Goal: Information Seeking & Learning: Learn about a topic

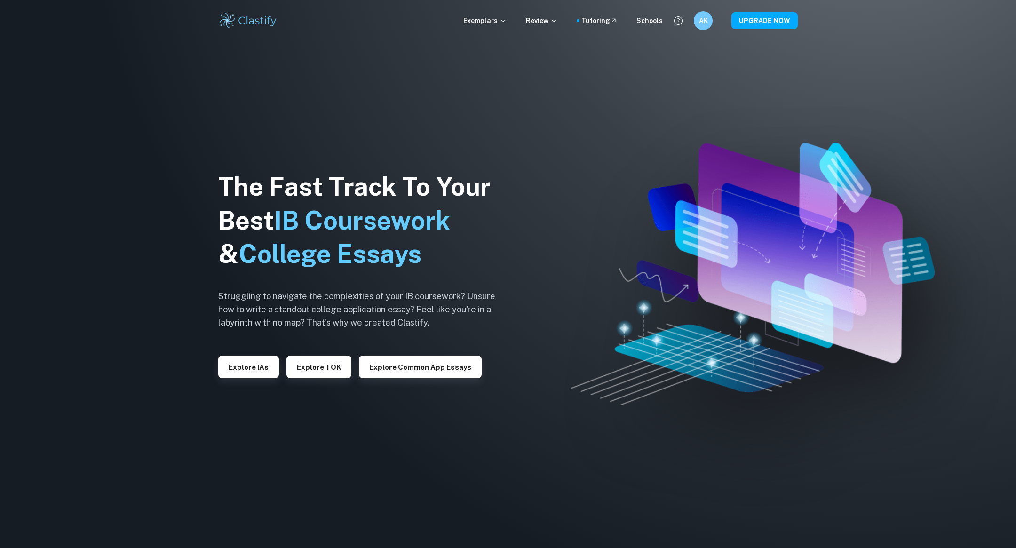
click at [758, 42] on img at bounding box center [508, 274] width 1016 height 548
click at [250, 375] on button "Explore IAs" at bounding box center [248, 367] width 61 height 23
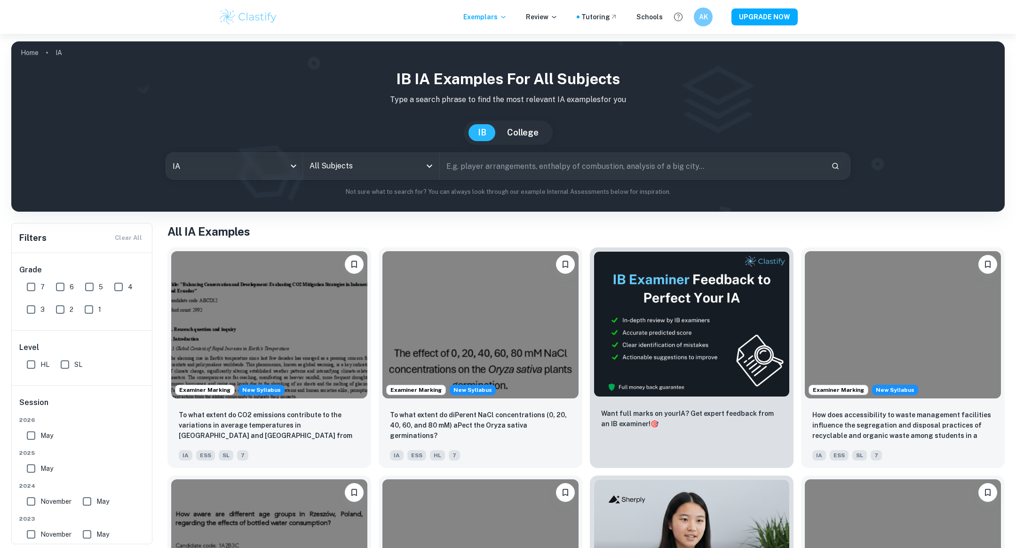
click at [352, 165] on input "All Subjects" at bounding box center [364, 166] width 114 height 18
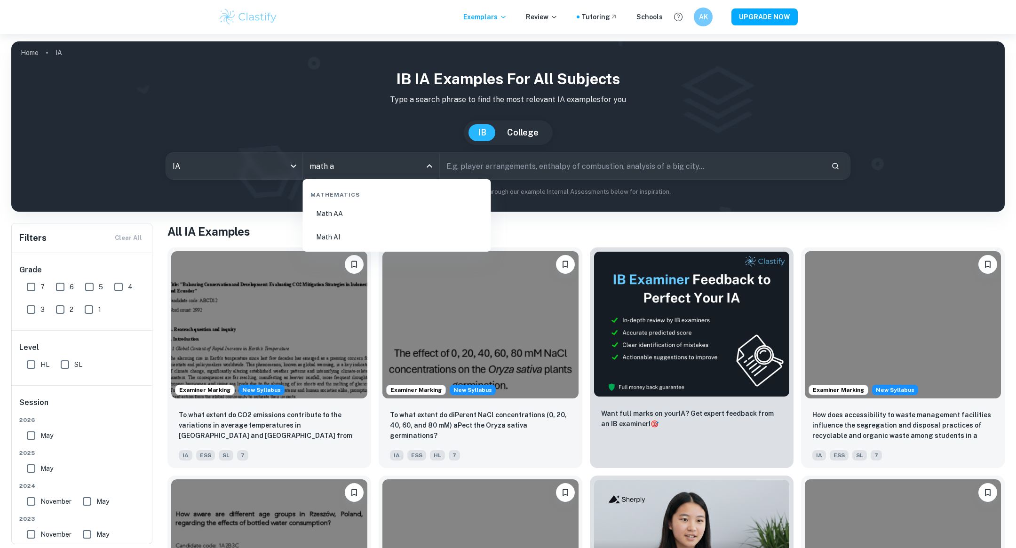
click at [349, 232] on li "Math AI" at bounding box center [397, 237] width 181 height 22
type input "Math AI"
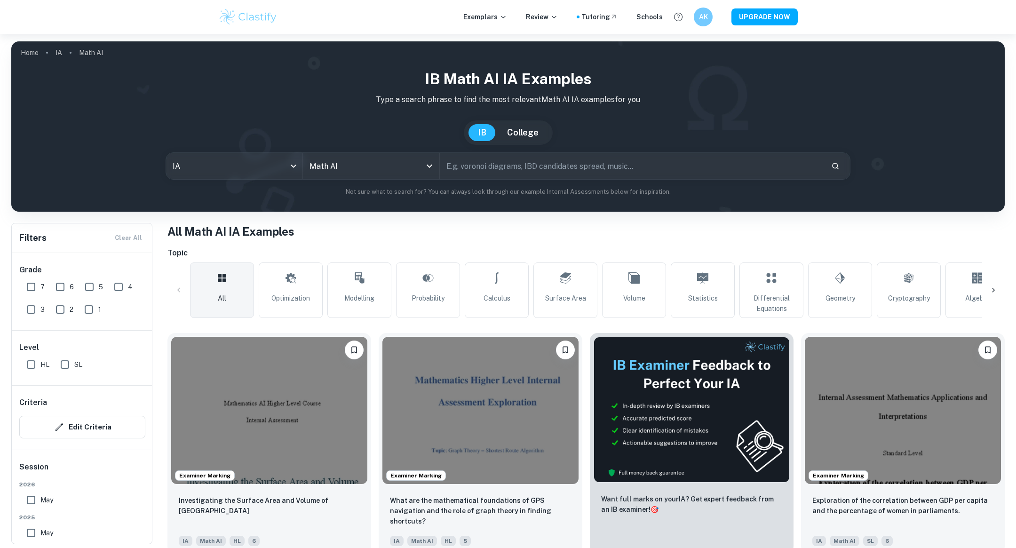
click at [525, 172] on input "text" at bounding box center [632, 166] width 384 height 26
type input "fibonnoci sequence"
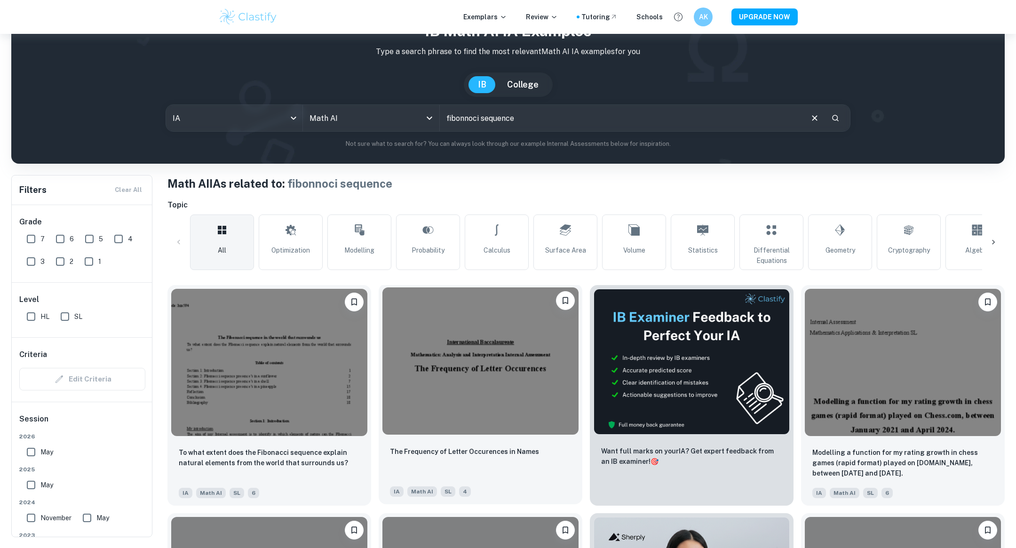
scroll to position [49, 0]
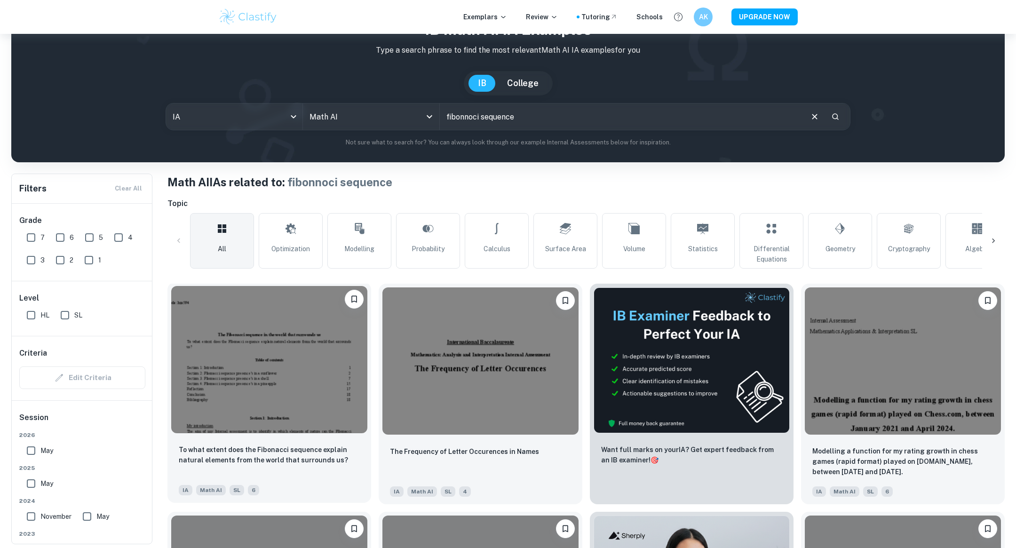
click at [272, 338] on img at bounding box center [269, 359] width 196 height 147
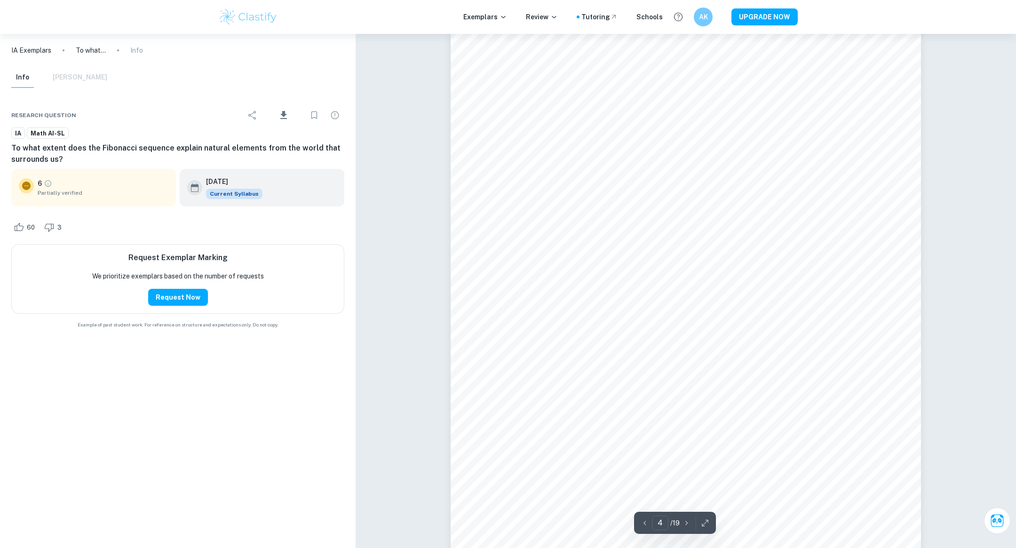
scroll to position [1862, 0]
type input "5"
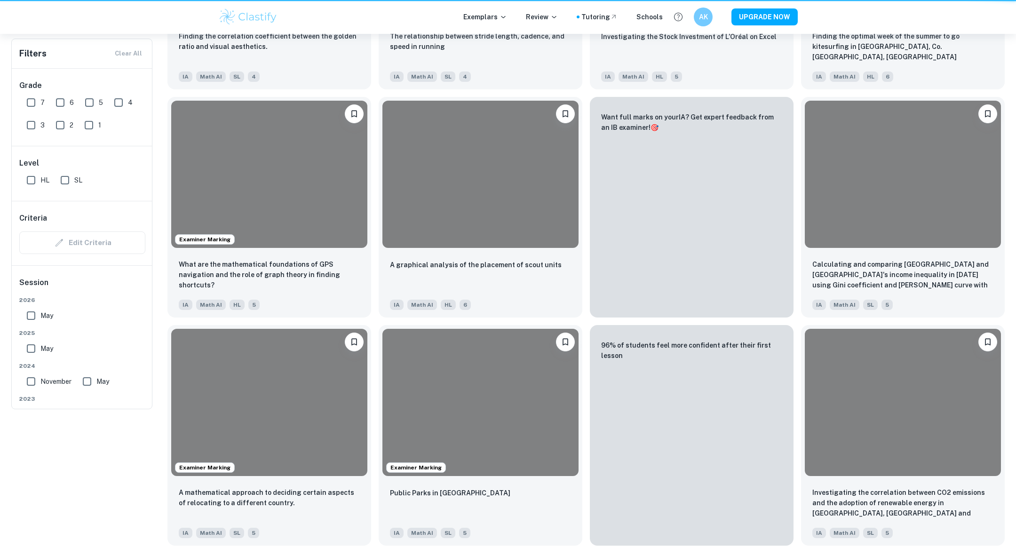
scroll to position [49, 0]
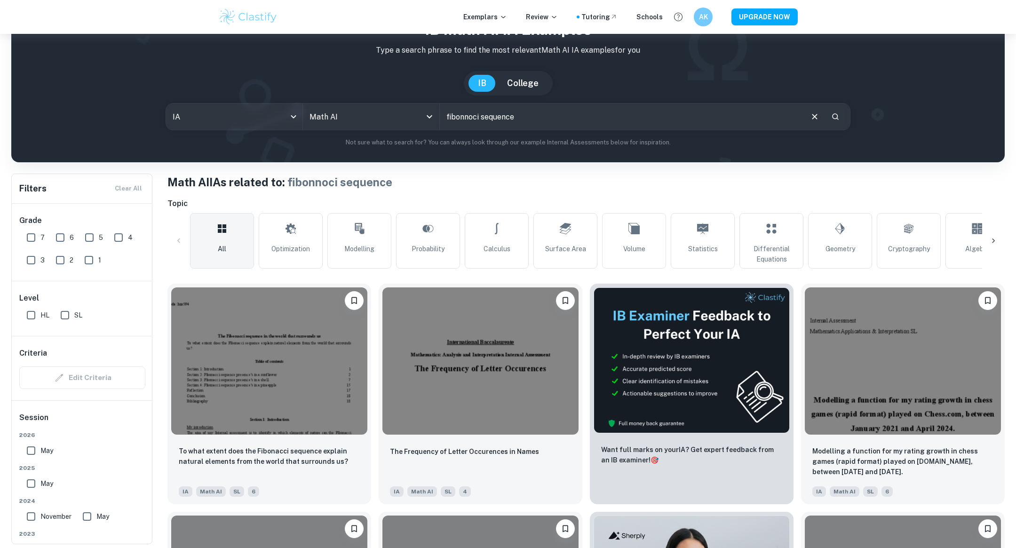
click at [515, 110] on input "fibonnoci sequence" at bounding box center [621, 116] width 362 height 26
type input "golden ratio"
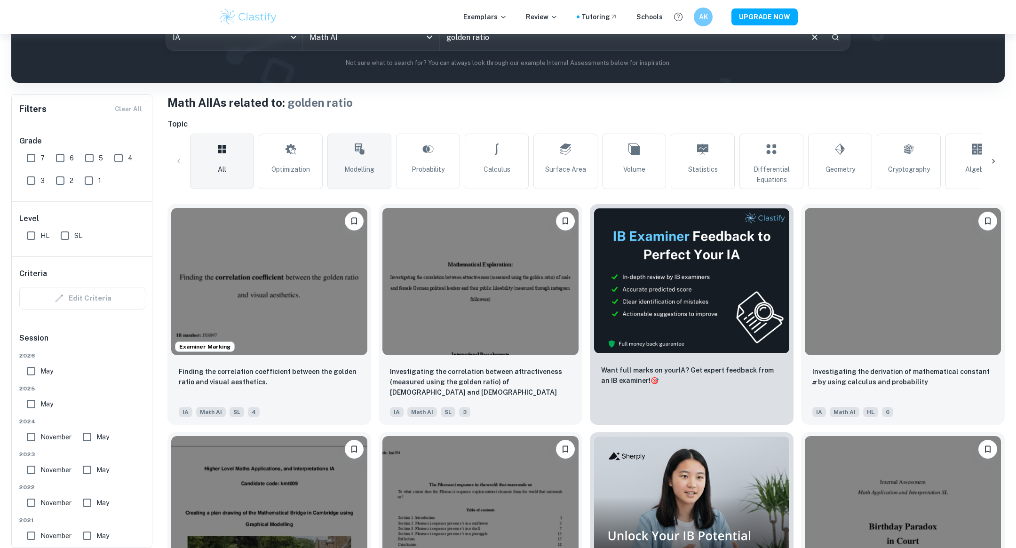
scroll to position [133, 0]
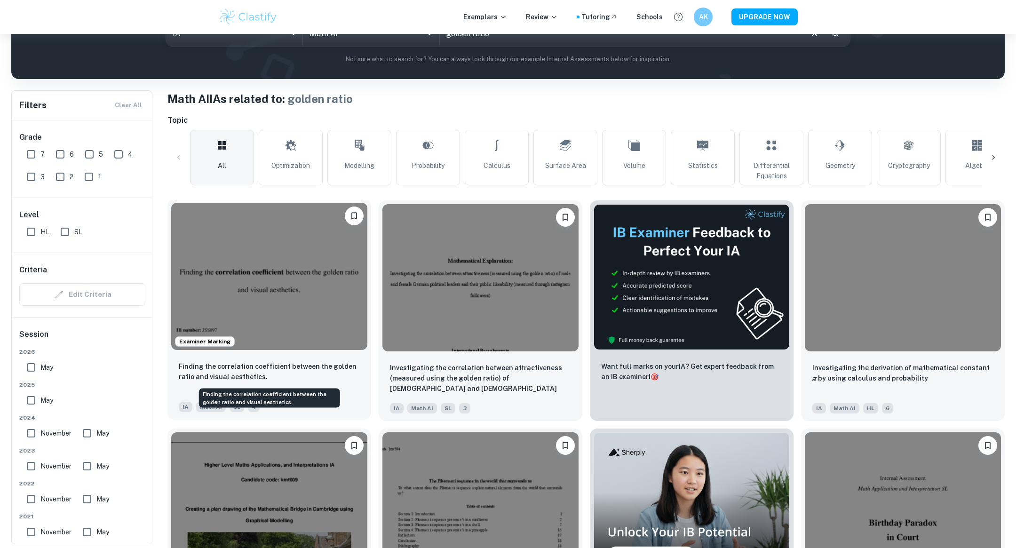
click at [290, 364] on p "Finding the correlation coefficient between the golden ratio and visual aesthet…" at bounding box center [269, 371] width 181 height 21
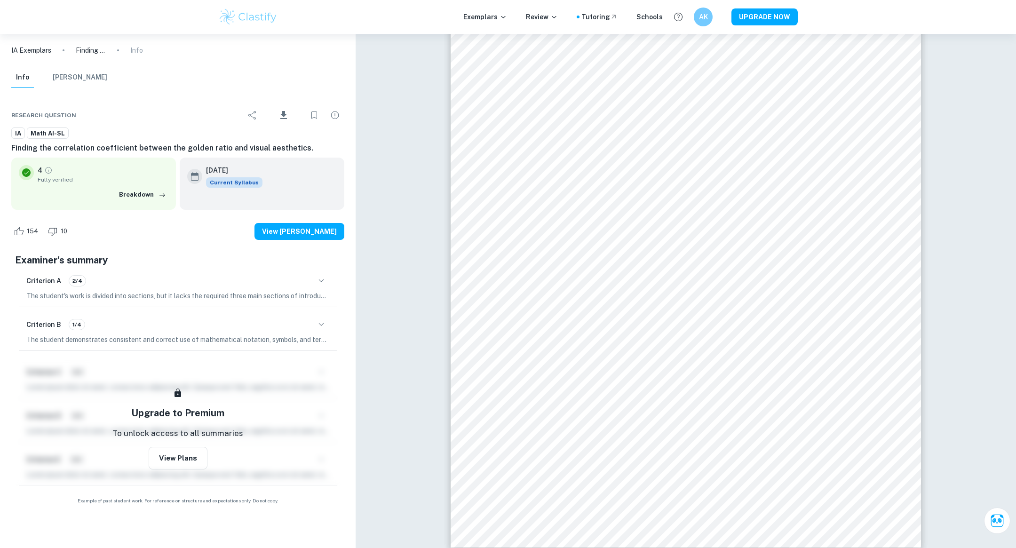
scroll to position [1754, 0]
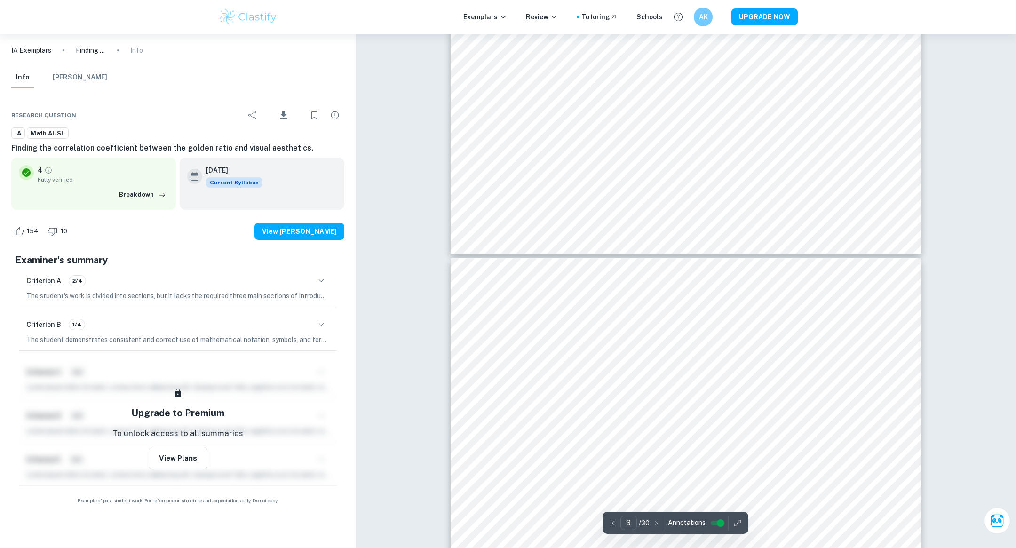
type input "4"
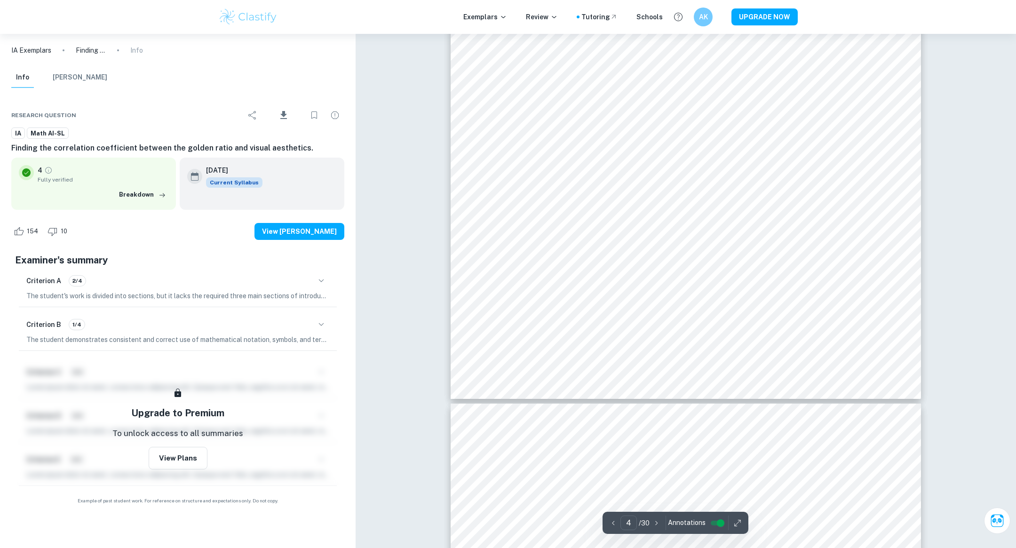
scroll to position [2468, 0]
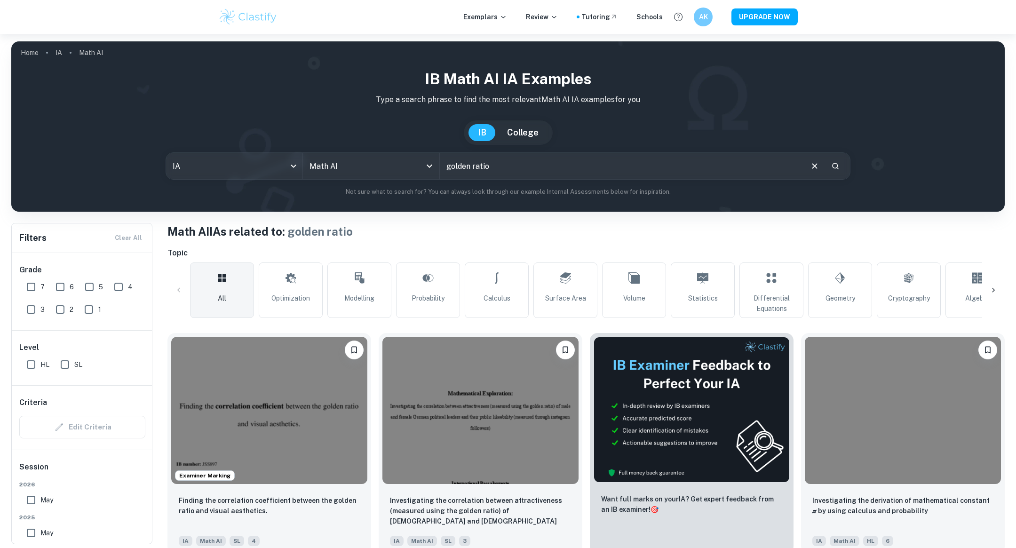
click at [575, 159] on input "golden ratio" at bounding box center [621, 166] width 362 height 26
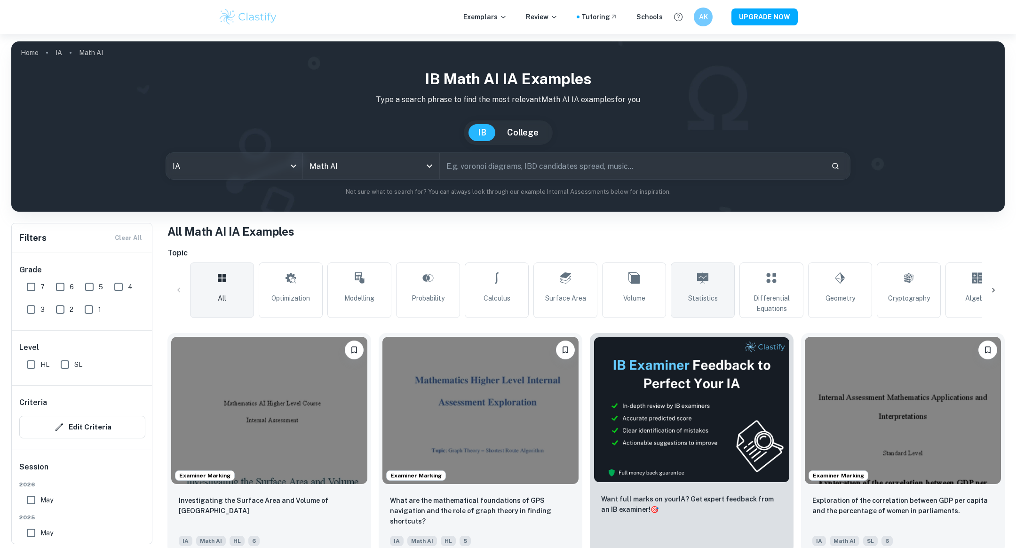
click at [703, 271] on icon at bounding box center [702, 278] width 11 height 23
type input "Statistics"
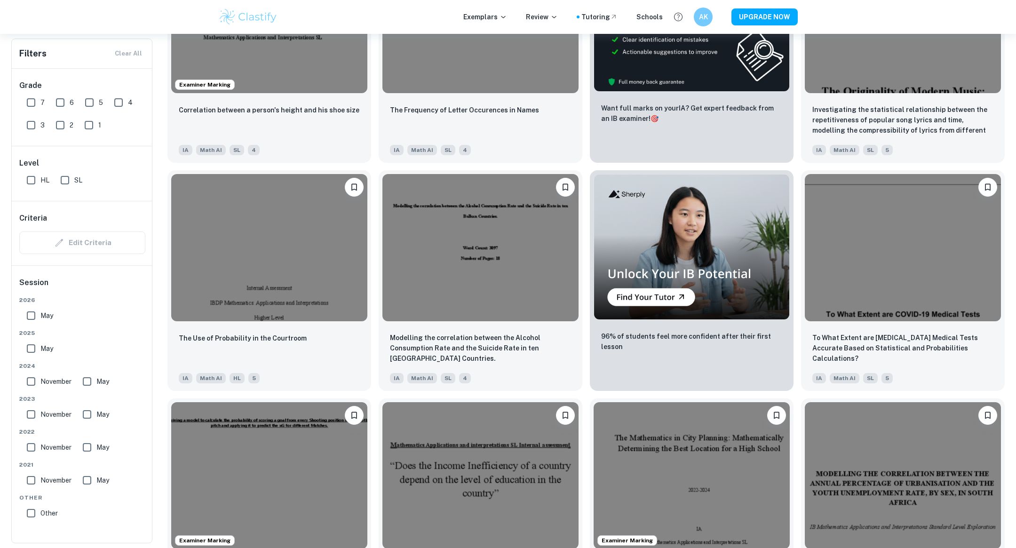
scroll to position [968, 0]
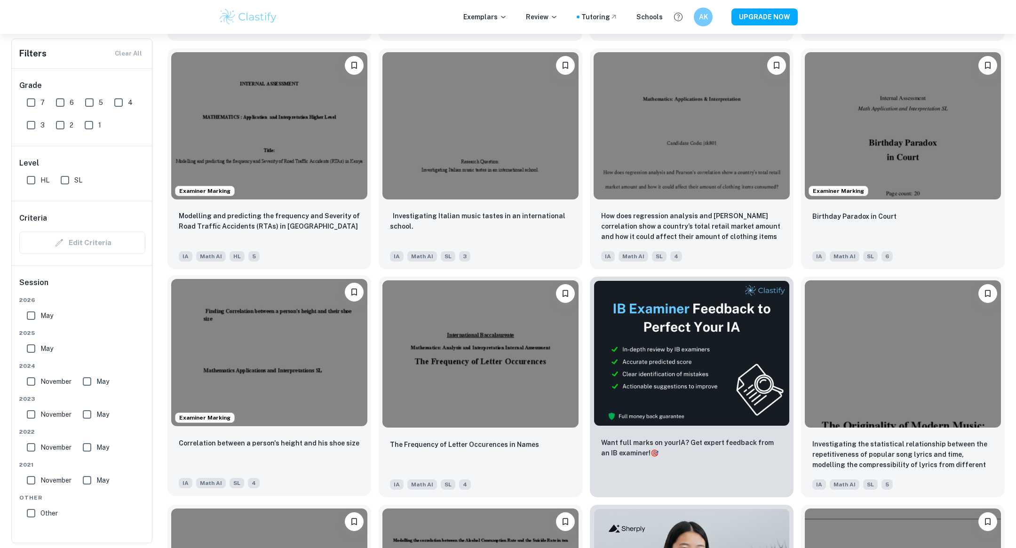
click at [303, 362] on img at bounding box center [269, 352] width 196 height 147
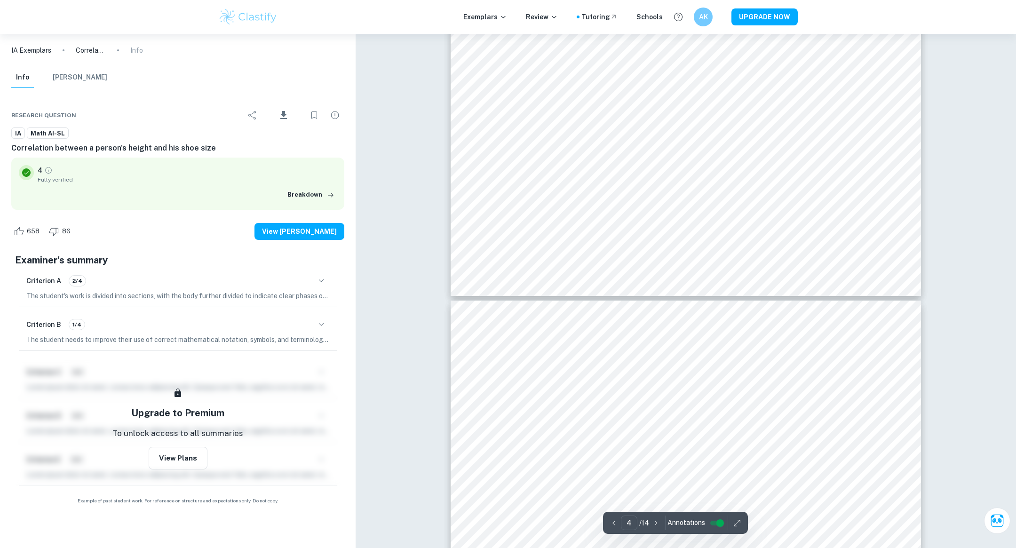
scroll to position [1804, 0]
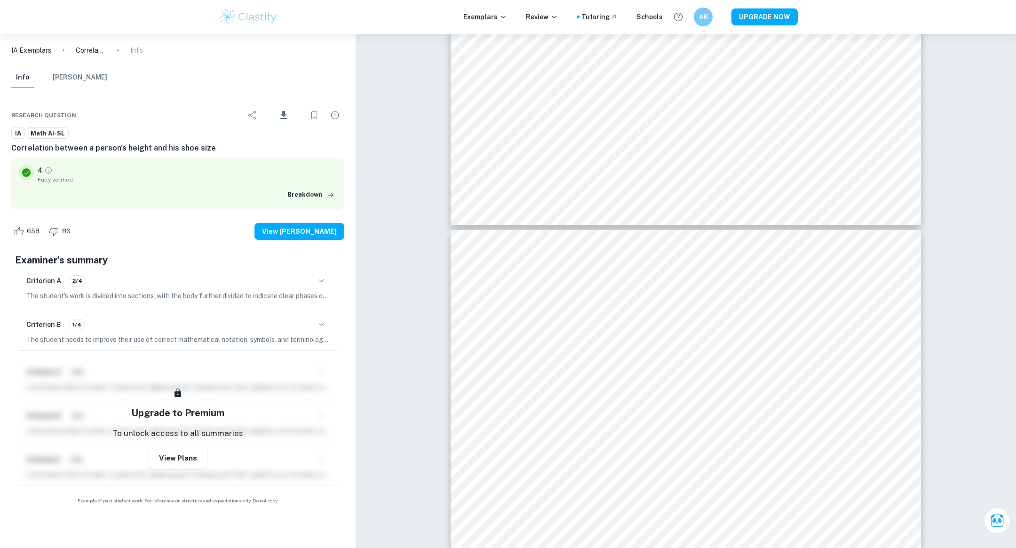
type input "3"
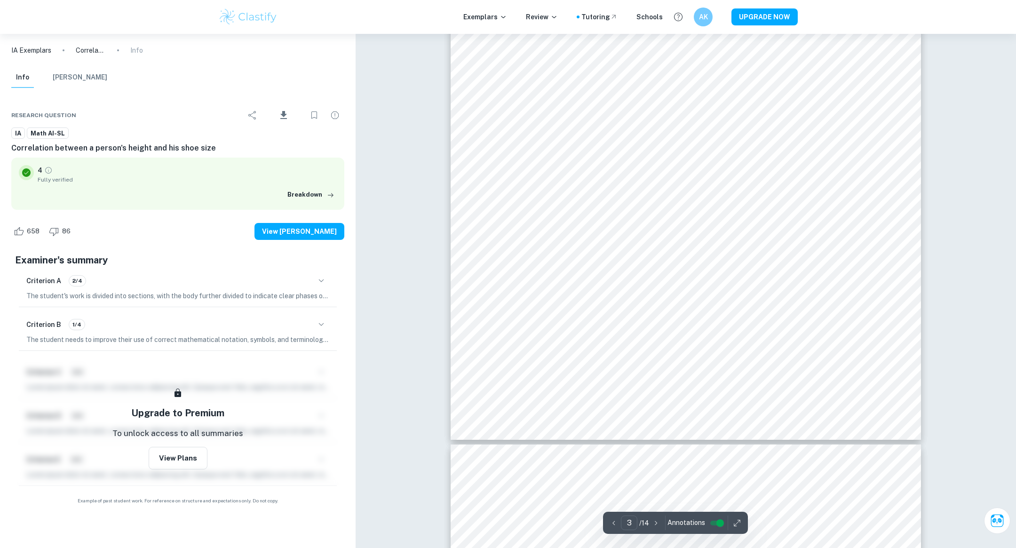
scroll to position [1545, 0]
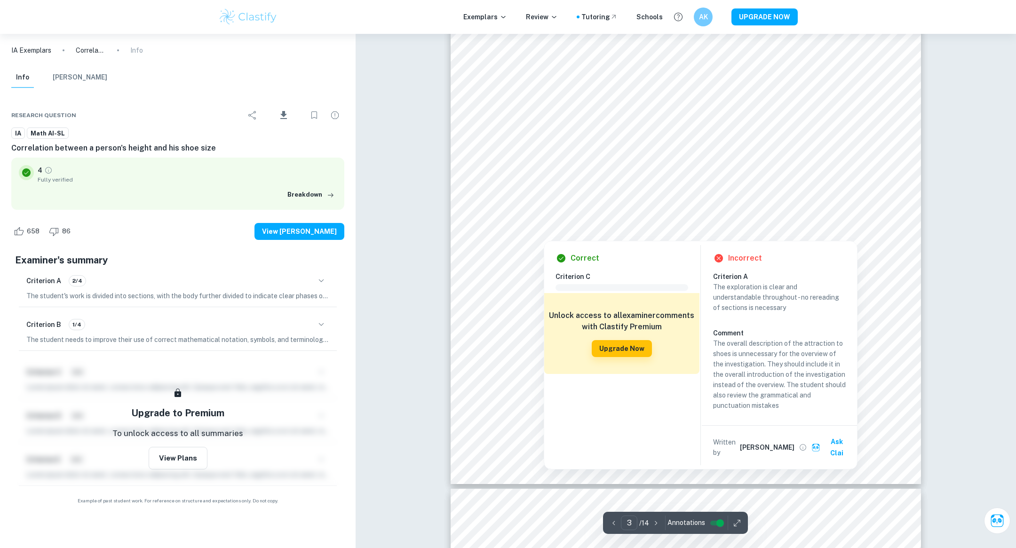
click at [619, 201] on div at bounding box center [683, 196] width 354 height 15
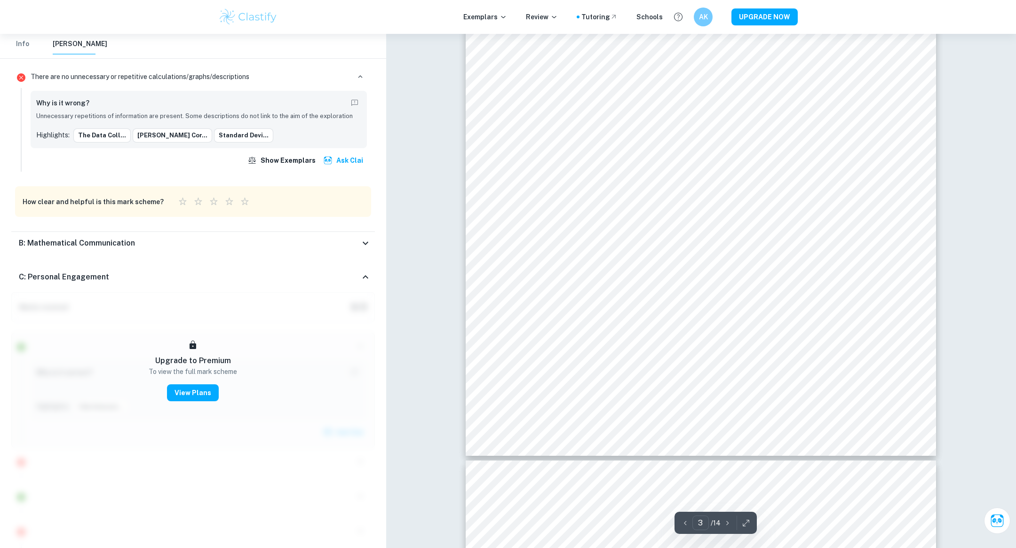
scroll to position [1403, 0]
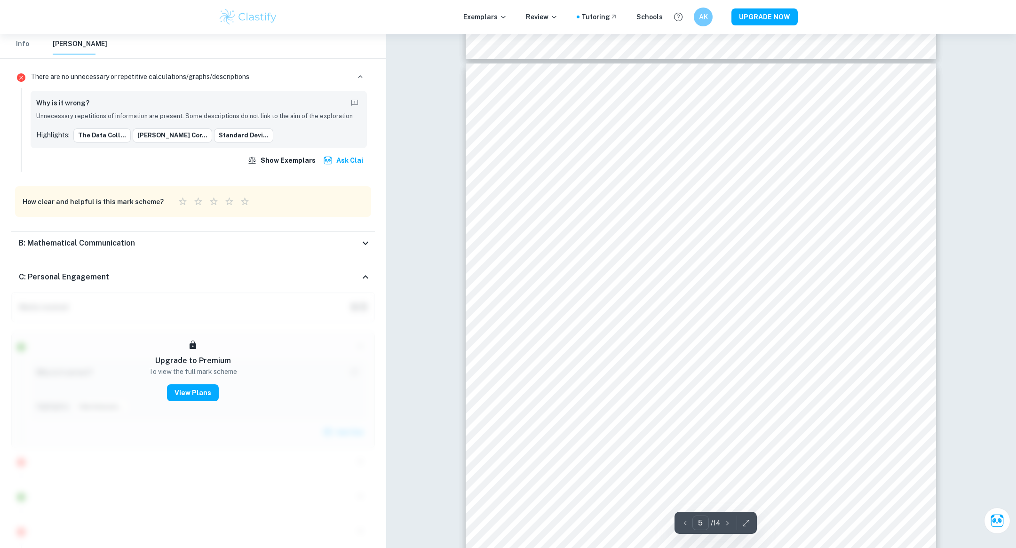
scroll to position [2427, 0]
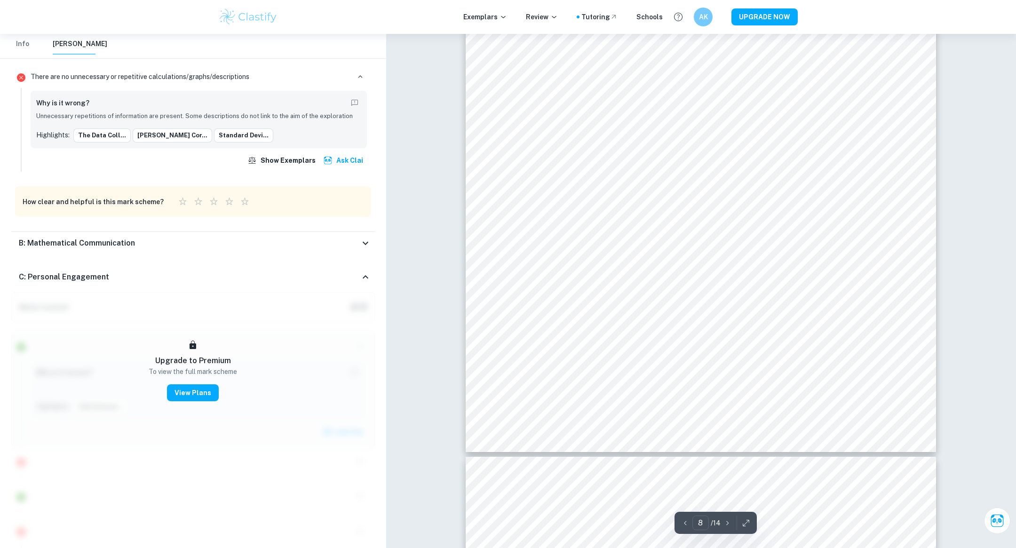
type input "9"
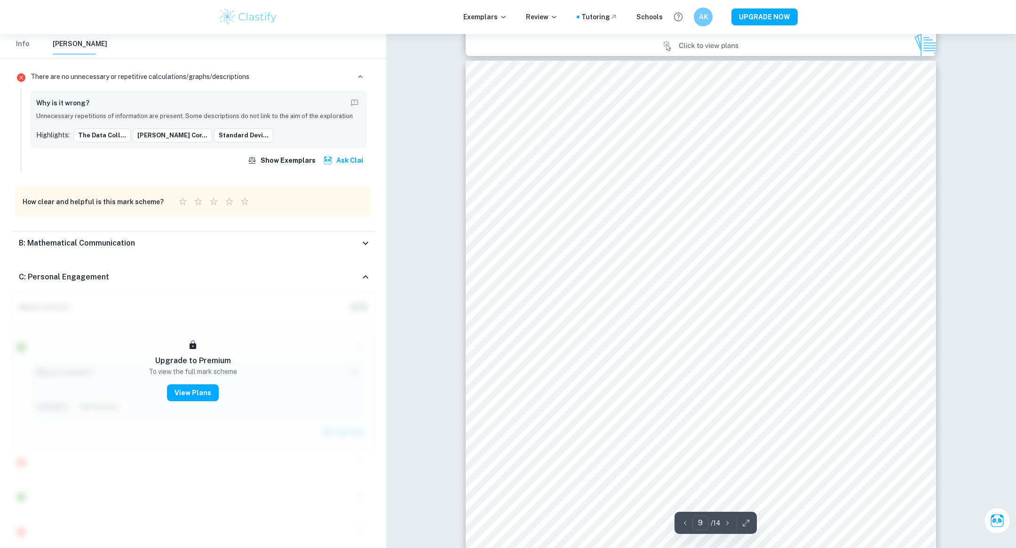
scroll to position [4967, 0]
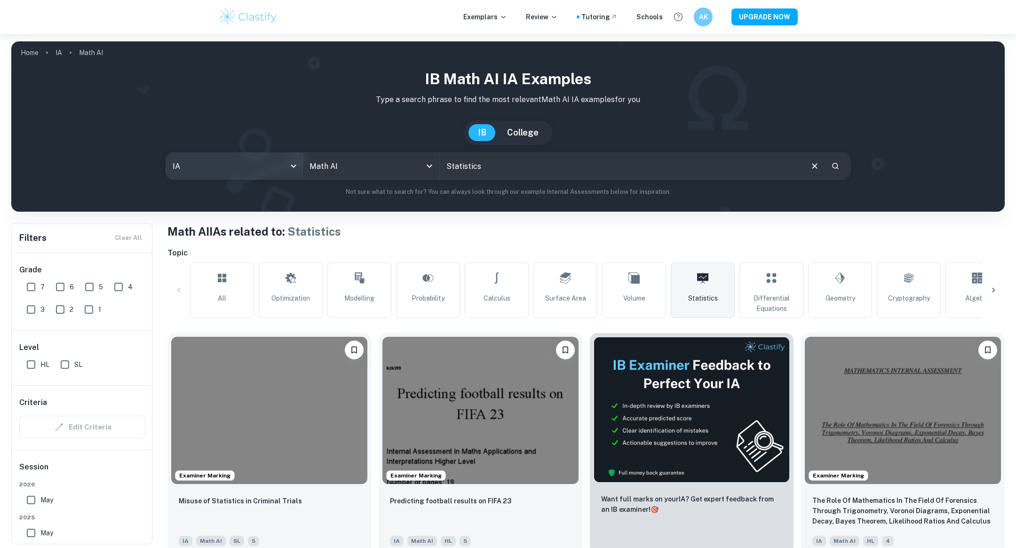
click at [219, 169] on body "We value your privacy We use cookies to enhance your browsing experience, serve…" at bounding box center [508, 308] width 1016 height 548
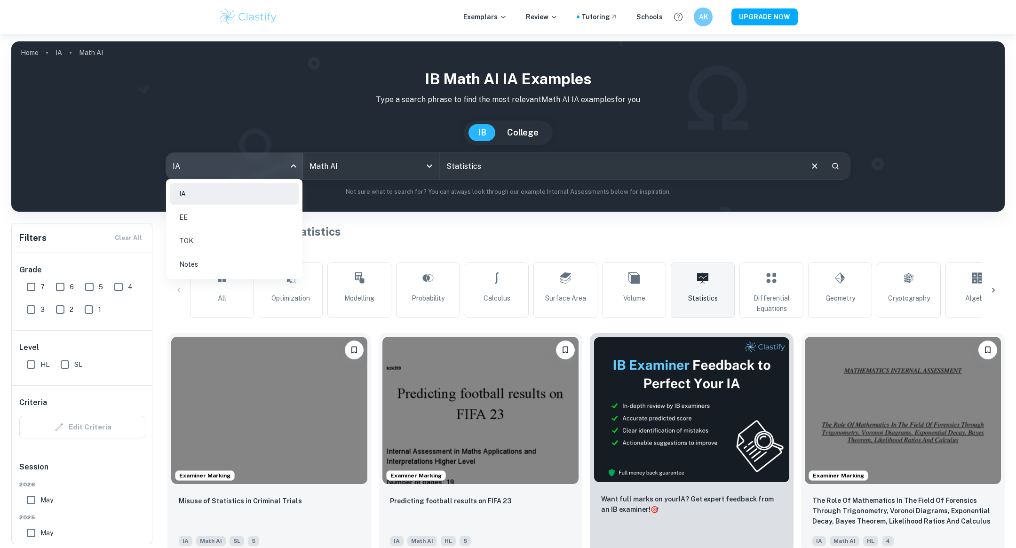
click at [219, 169] on div at bounding box center [508, 274] width 1016 height 548
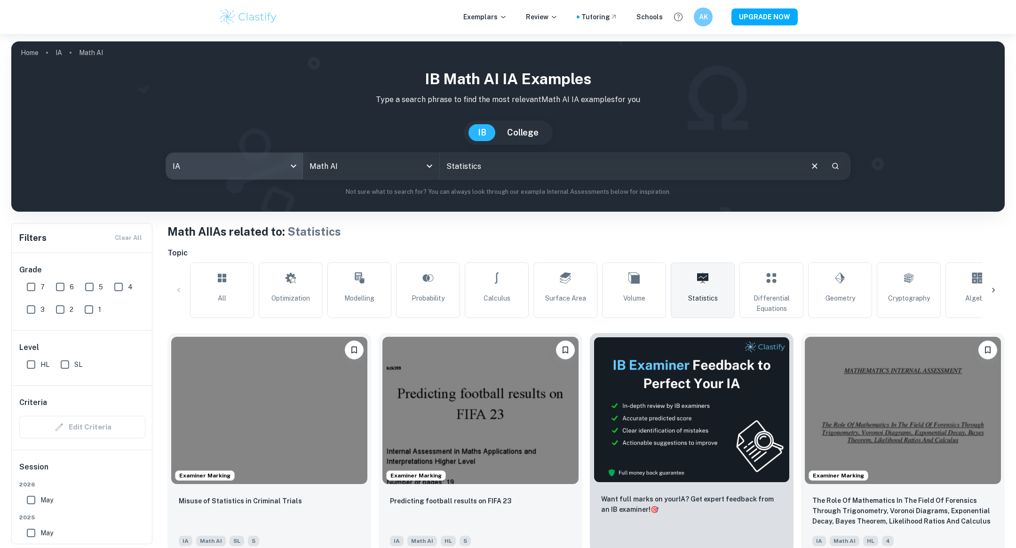
click at [65, 289] on input "6" at bounding box center [60, 286] width 19 height 19
checkbox input "true"
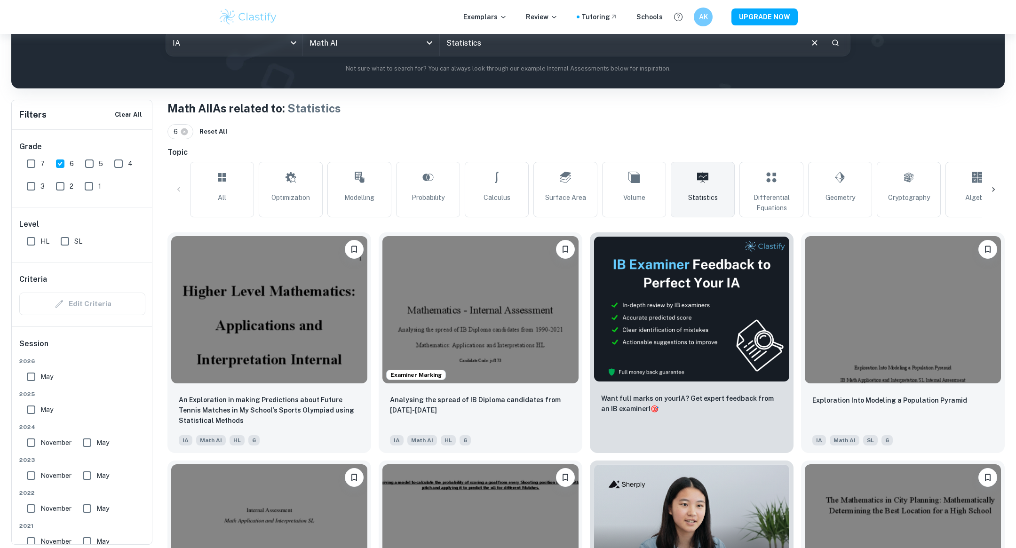
scroll to position [143, 0]
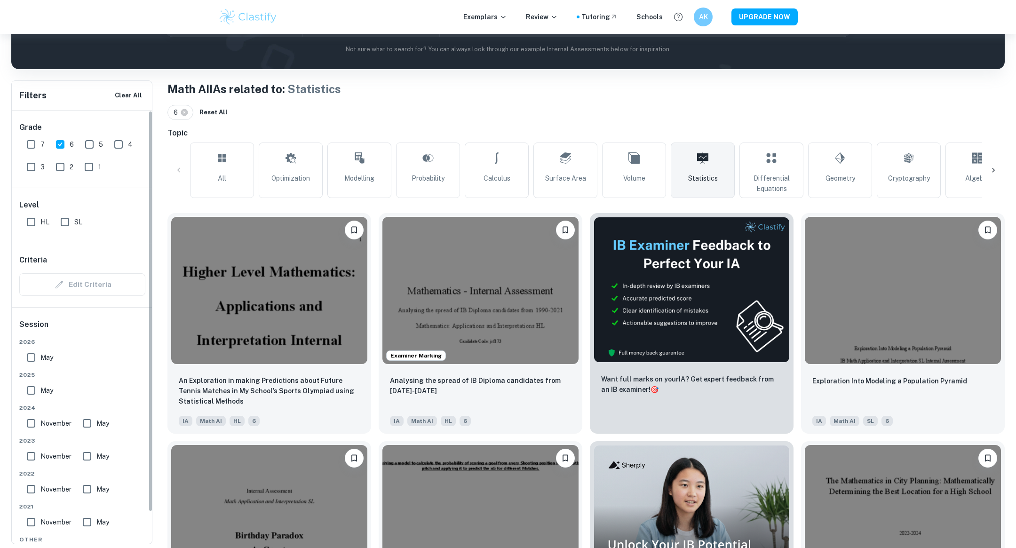
click at [34, 142] on input "7" at bounding box center [31, 144] width 19 height 19
checkbox input "true"
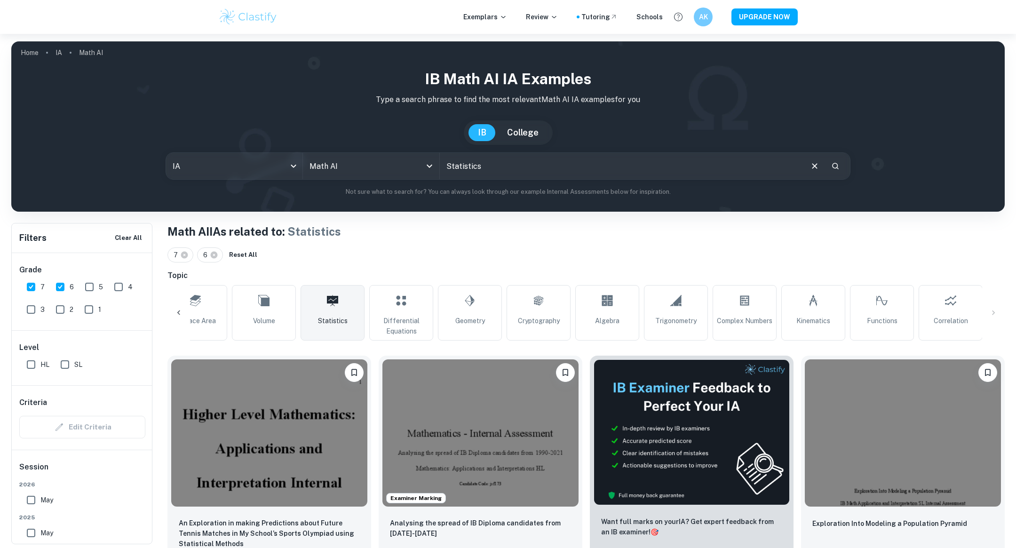
scroll to position [0, 0]
click at [364, 169] on input "Math AI" at bounding box center [358, 166] width 102 height 18
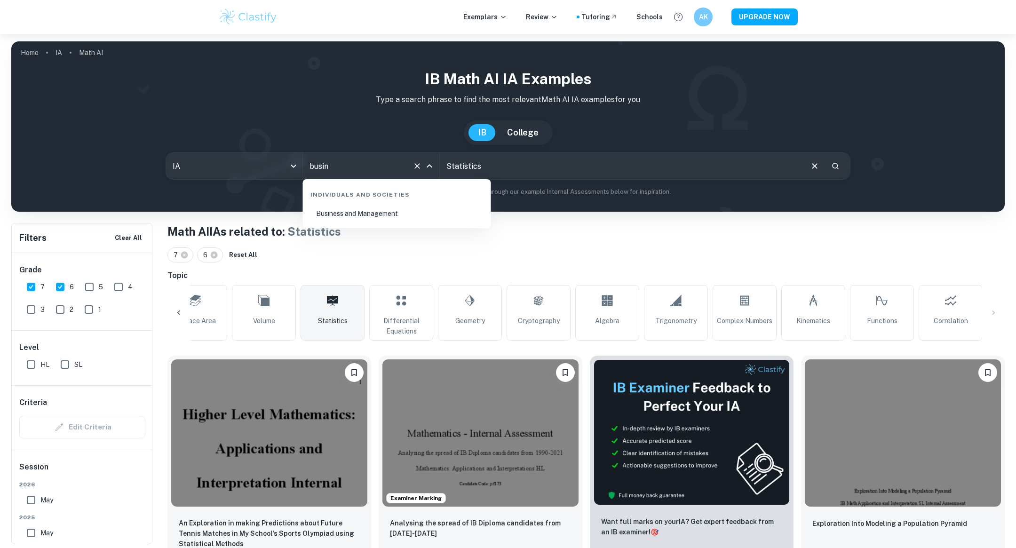
click at [436, 212] on li "Business and Management" at bounding box center [397, 214] width 181 height 22
type input "Business and Management"
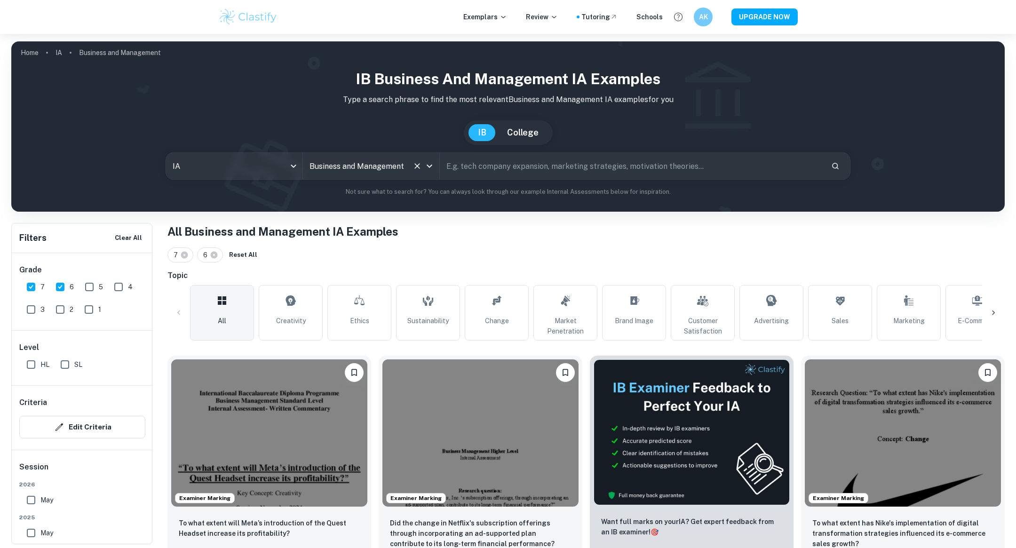
type input "Business and Management"
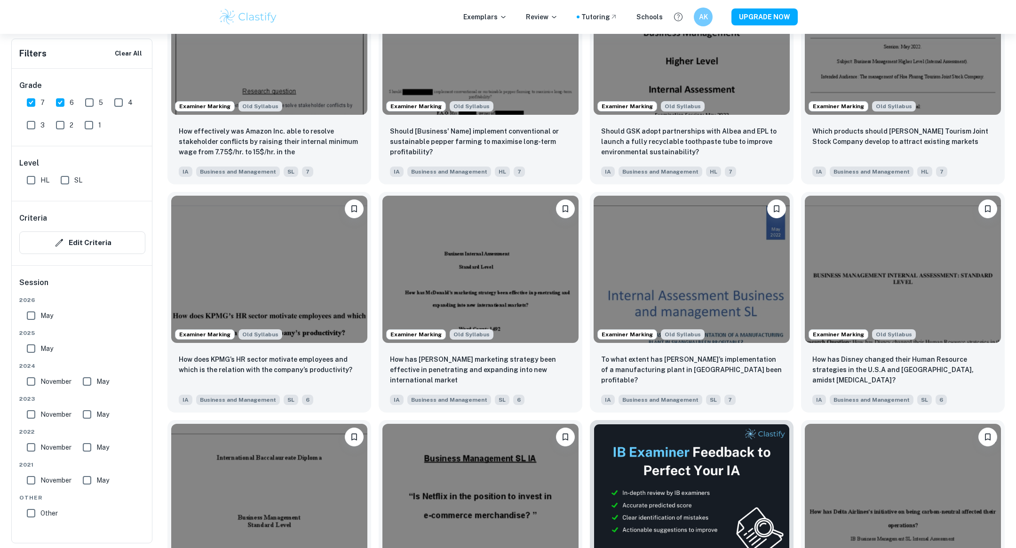
scroll to position [5458, 0]
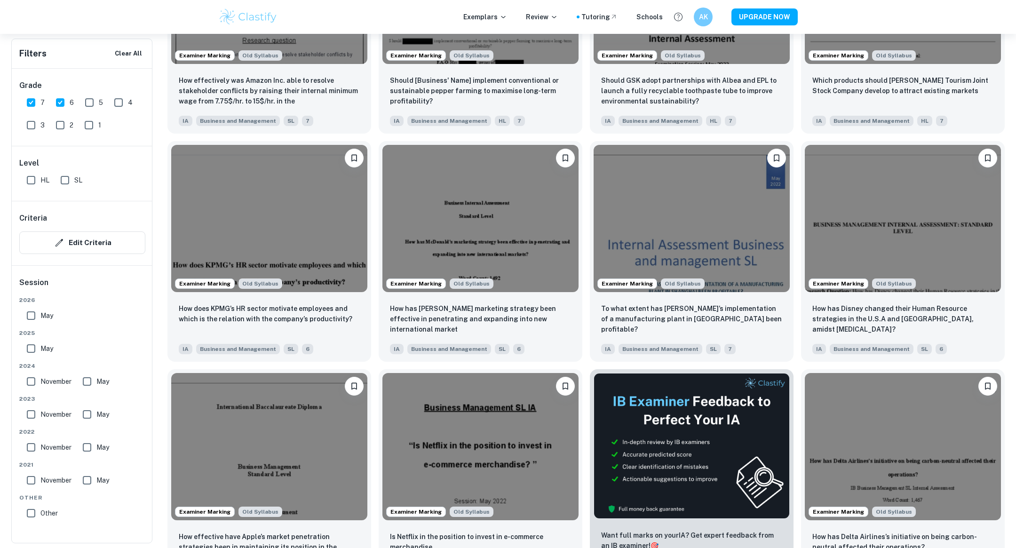
click at [374, 310] on div "Examiner Marking Old Syllabus How has [PERSON_NAME] marketing strategy been eff…" at bounding box center [476, 248] width 211 height 228
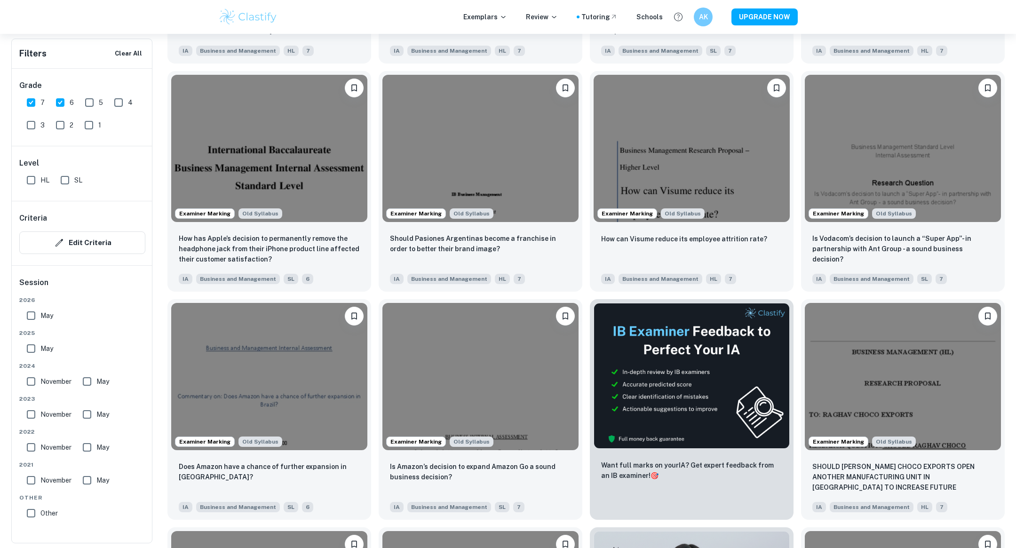
scroll to position [6632, 0]
